Goal: Task Accomplishment & Management: Manage account settings

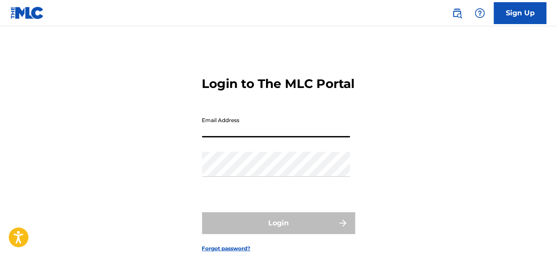
click at [243, 137] on input "Email Address" at bounding box center [276, 125] width 148 height 25
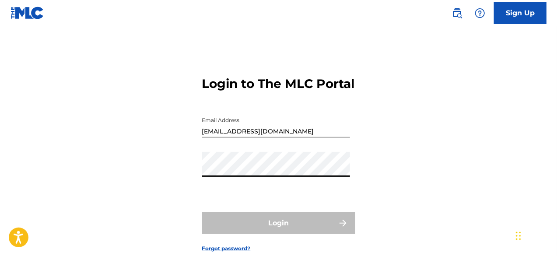
type input "[EMAIL_ADDRESS][DOMAIN_NAME]"
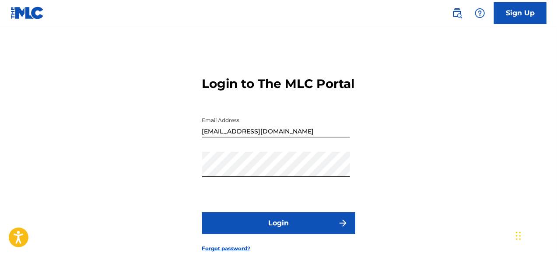
click at [268, 234] on button "Login" at bounding box center [278, 223] width 153 height 22
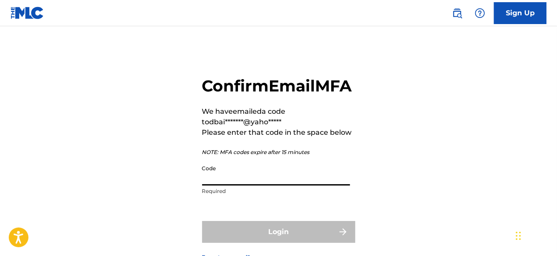
click at [265, 186] on input "Code" at bounding box center [276, 173] width 148 height 25
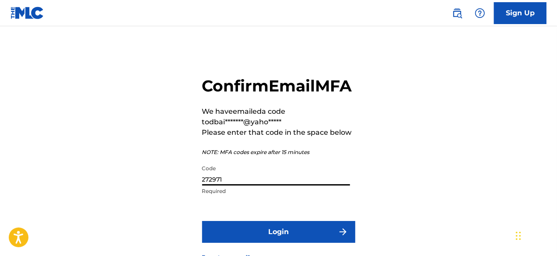
type input "272971"
click at [263, 243] on button "Login" at bounding box center [278, 232] width 153 height 22
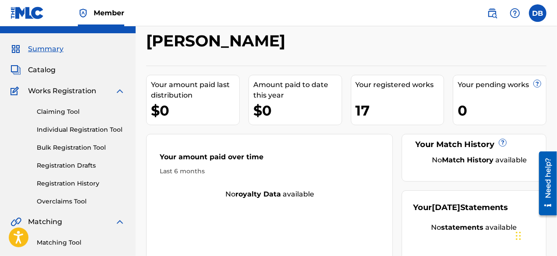
scroll to position [0, 0]
